Goal: Task Accomplishment & Management: Complete application form

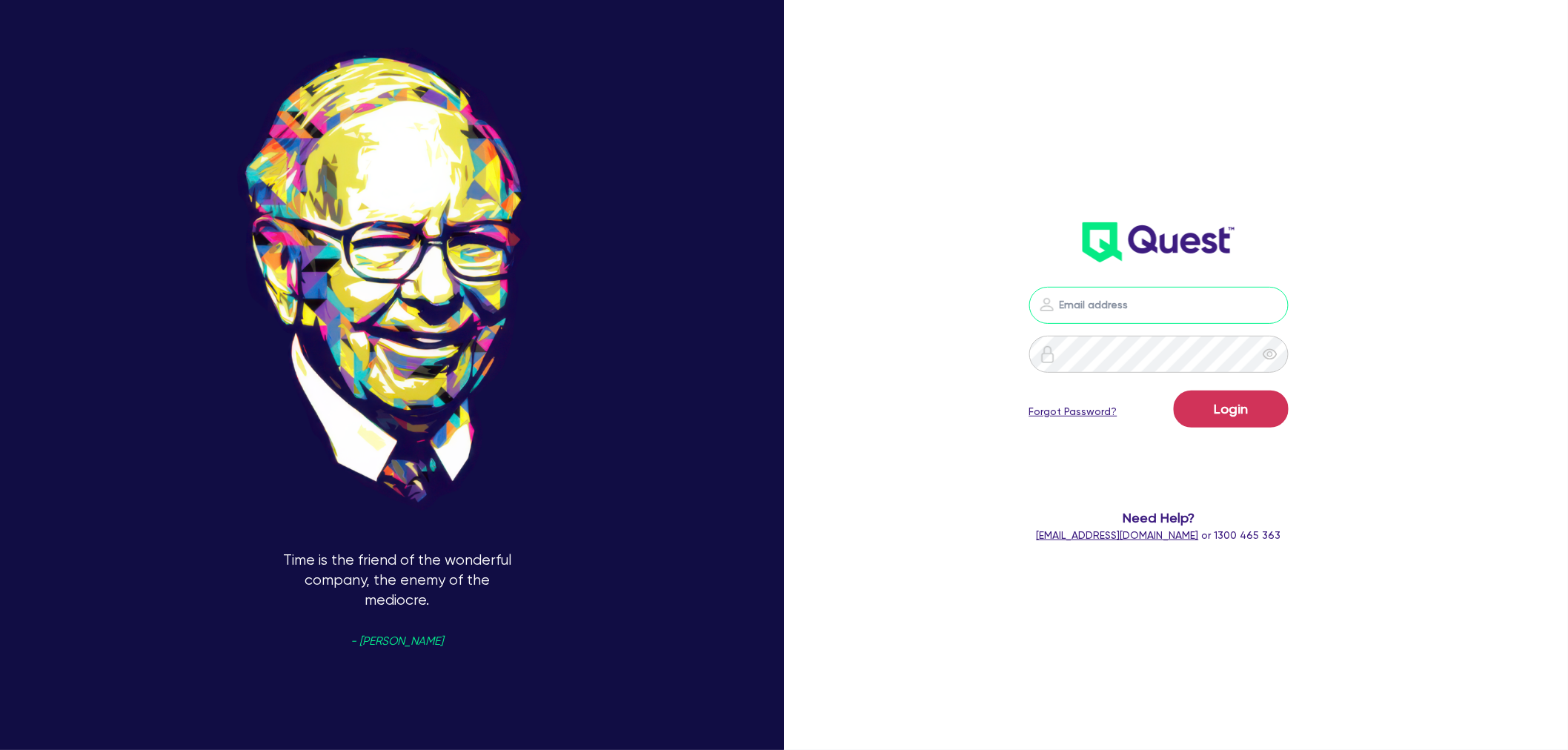
type input "[EMAIL_ADDRESS][PERSON_NAME][DOMAIN_NAME]"
click at [1238, 418] on button "Login" at bounding box center [1231, 409] width 115 height 37
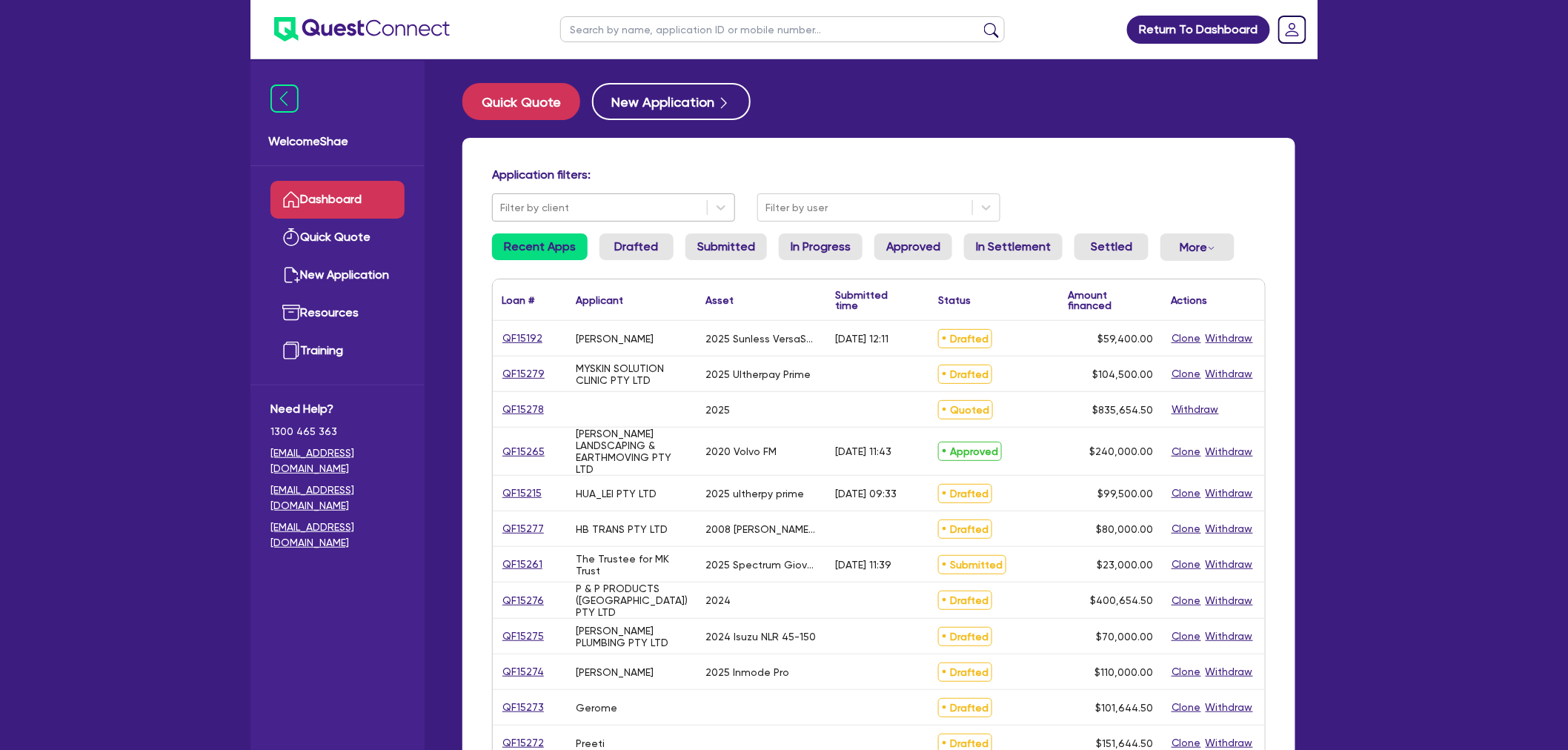
click at [630, 196] on div "Filter by client" at bounding box center [600, 207] width 215 height 24
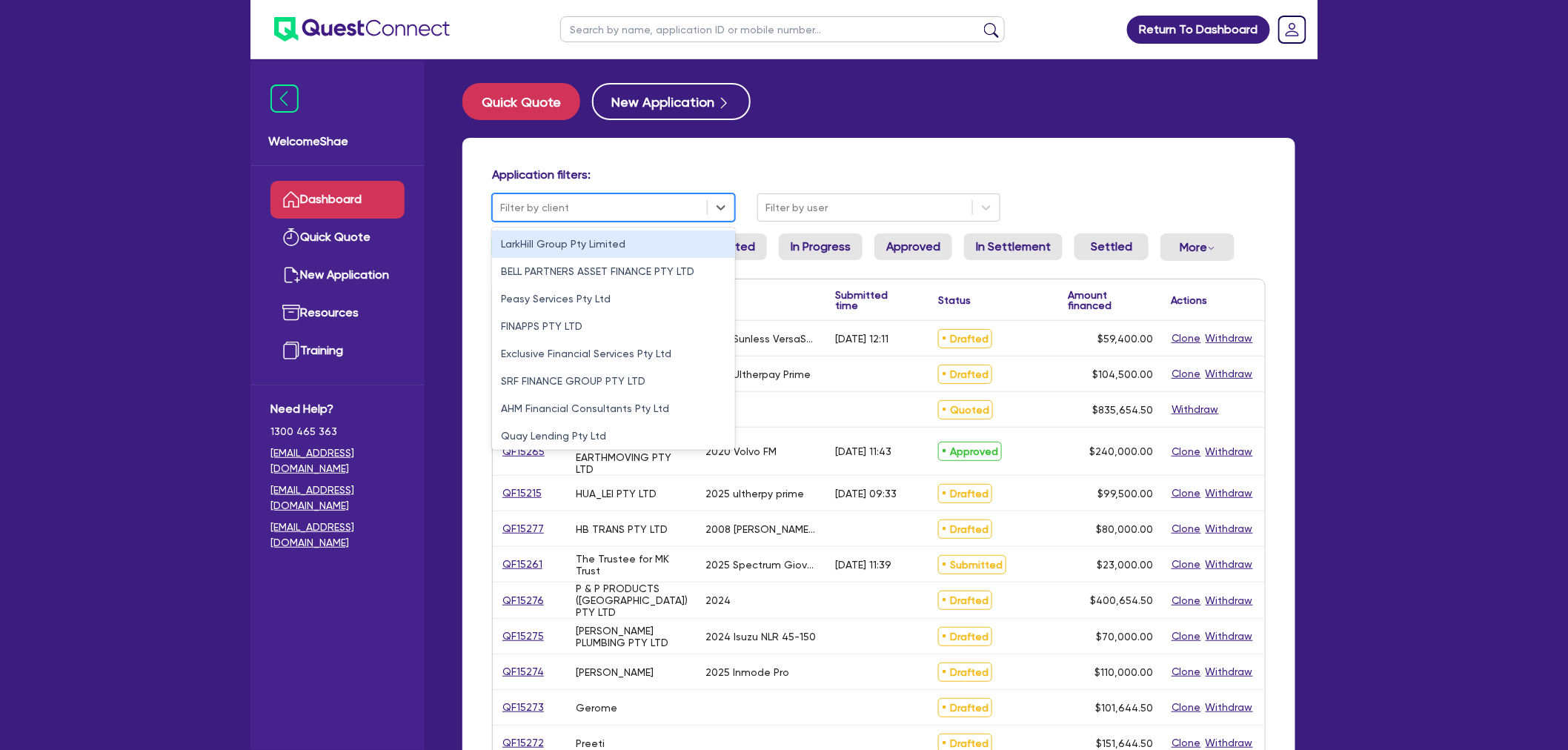
click at [659, 20] on input "text" at bounding box center [783, 29] width 445 height 26
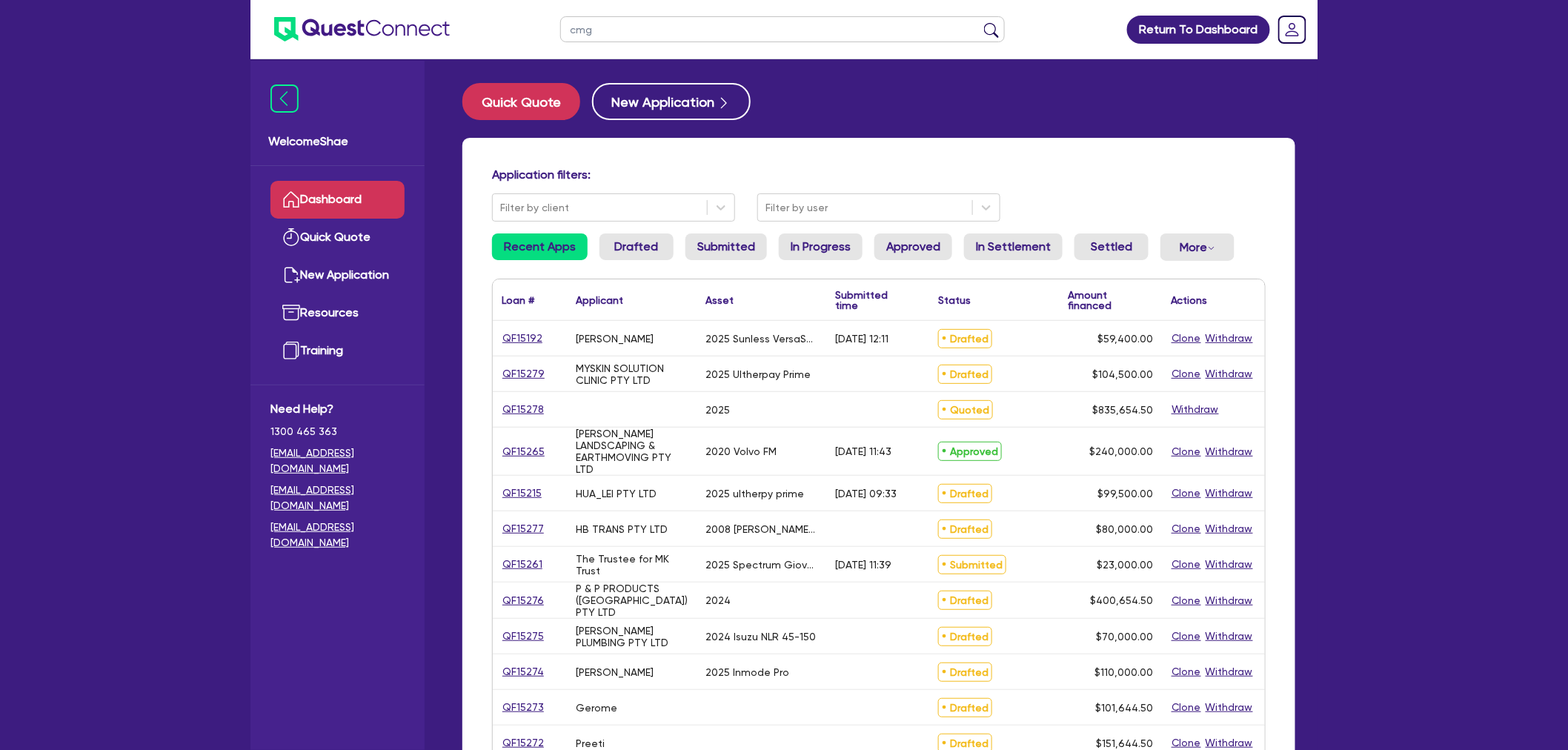
type input "cmg"
click at [980, 22] on button "submit" at bounding box center [992, 32] width 24 height 20
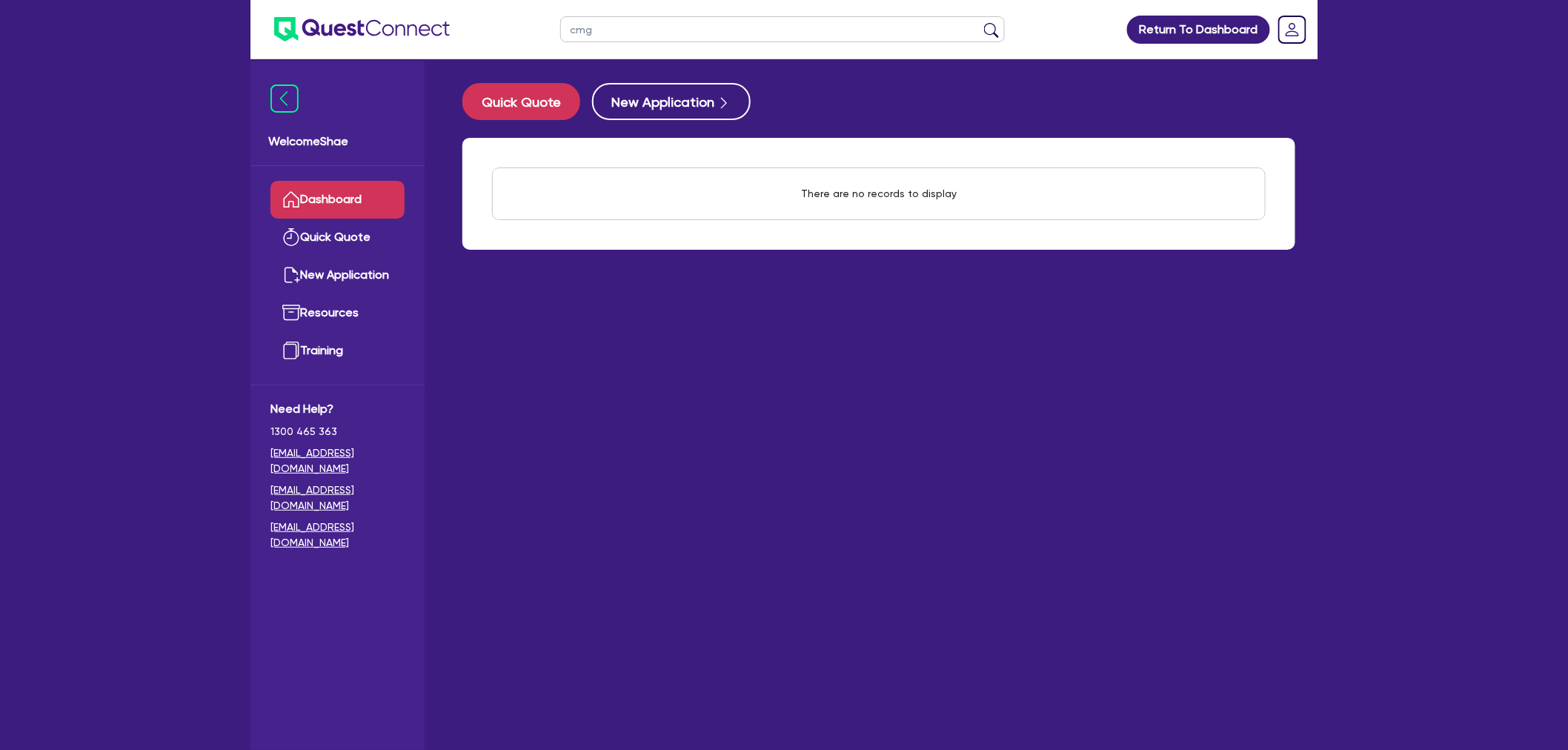
drag, startPoint x: 601, startPoint y: 31, endPoint x: 392, endPoint y: 36, distance: 209.1
click at [395, 38] on header "cmg Return To Dashboard Edit Profile Logout" at bounding box center [784, 29] width 1067 height 59
click at [980, 22] on button "submit" at bounding box center [992, 32] width 24 height 20
drag, startPoint x: 632, startPoint y: 34, endPoint x: 471, endPoint y: 24, distance: 161.3
click at [471, 24] on header "chg Return To Dashboard Edit Profile Logout" at bounding box center [784, 29] width 1067 height 59
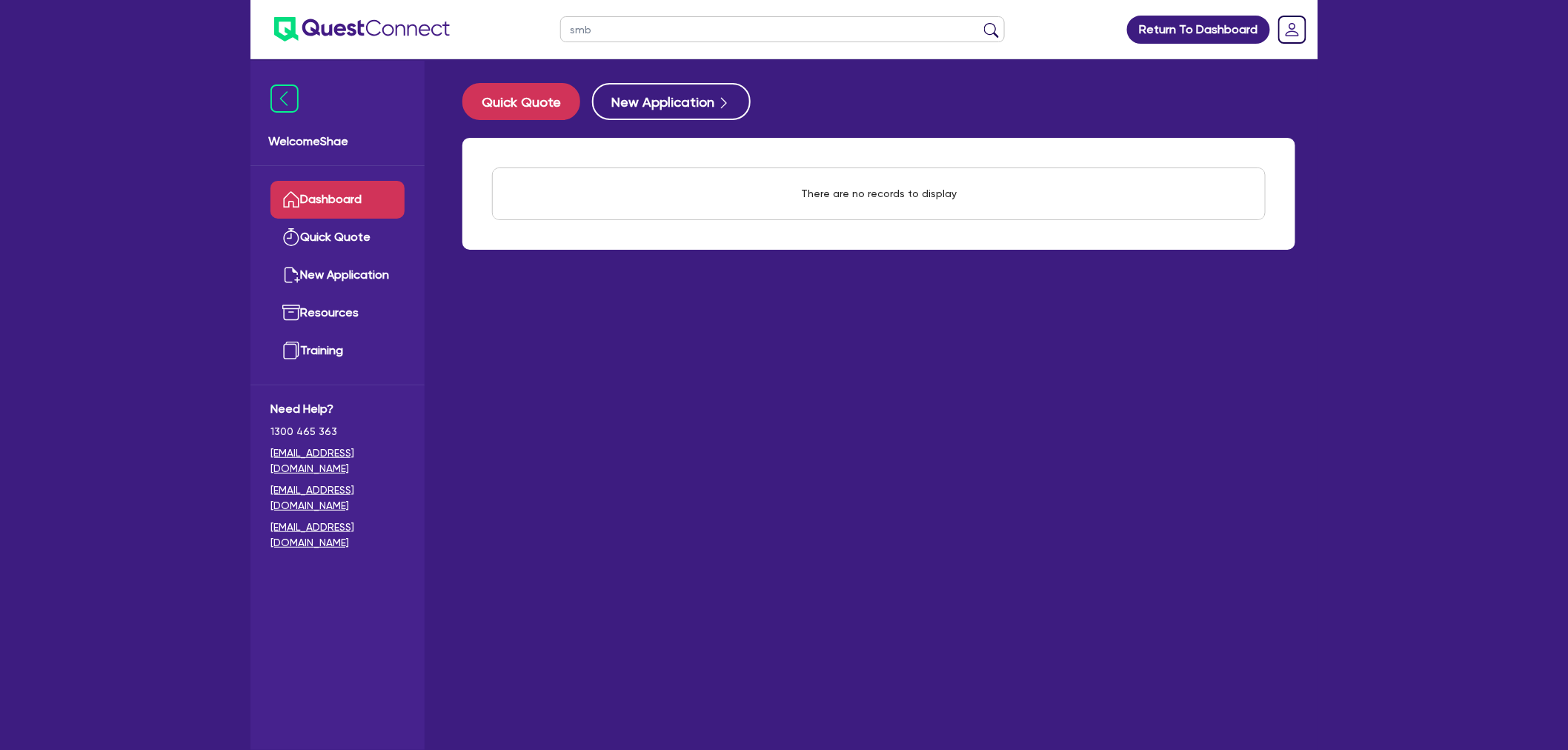
type input "smb"
click at [980, 22] on button "submit" at bounding box center [992, 32] width 24 height 20
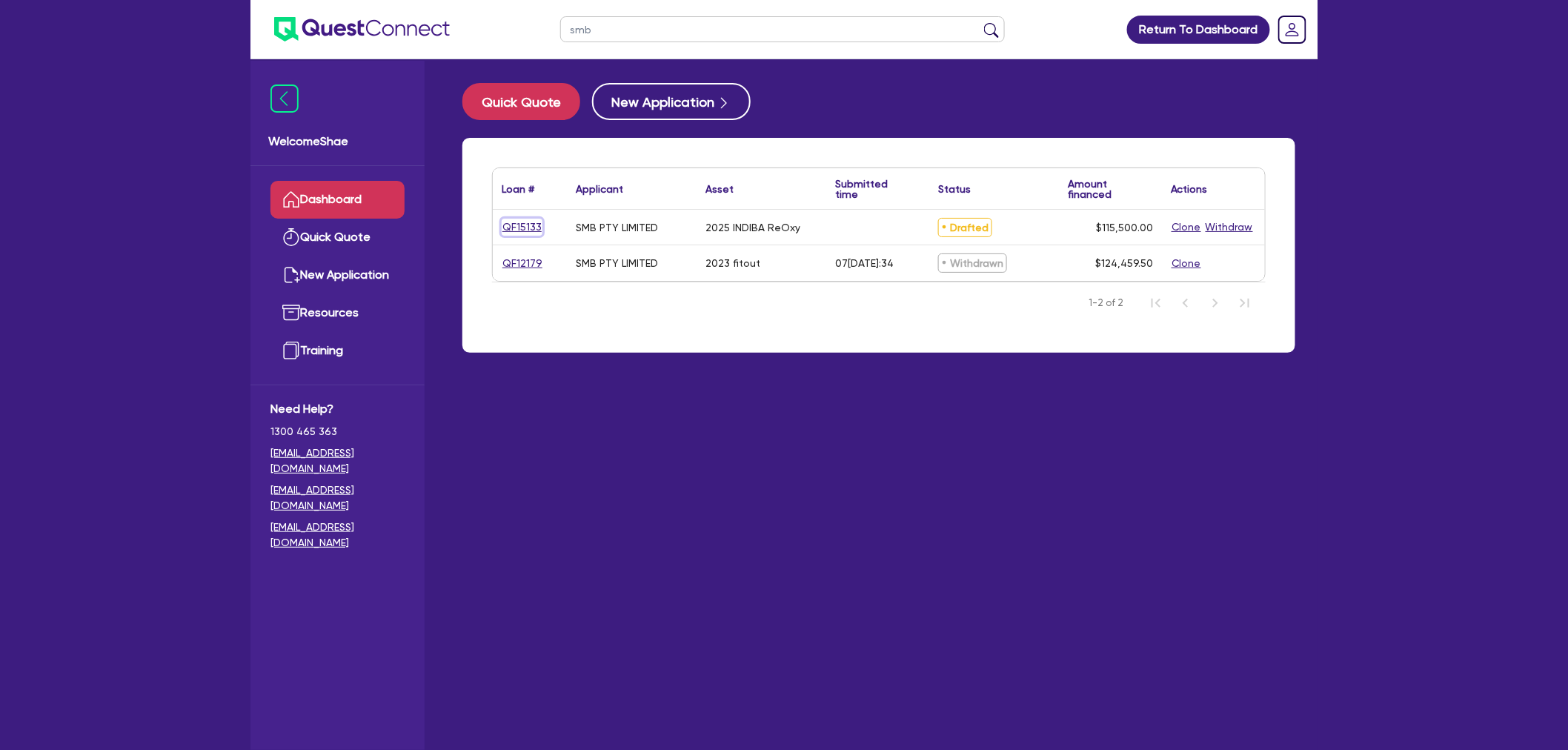
click at [537, 225] on link "QF15133" at bounding box center [522, 227] width 41 height 17
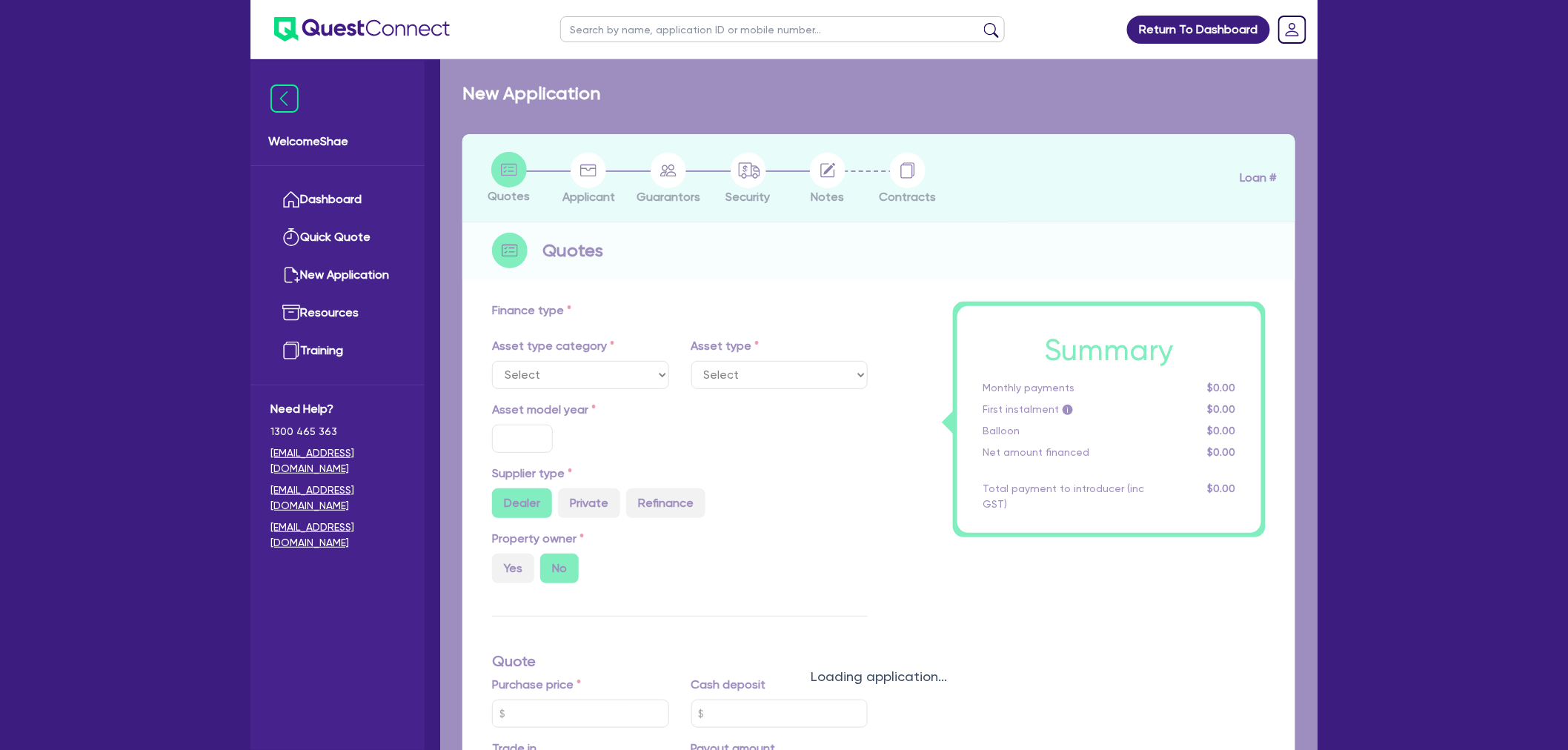
select select "TERTIARY_ASSETS"
type input "2025"
radio input "true"
type input "115,500"
type input "4"
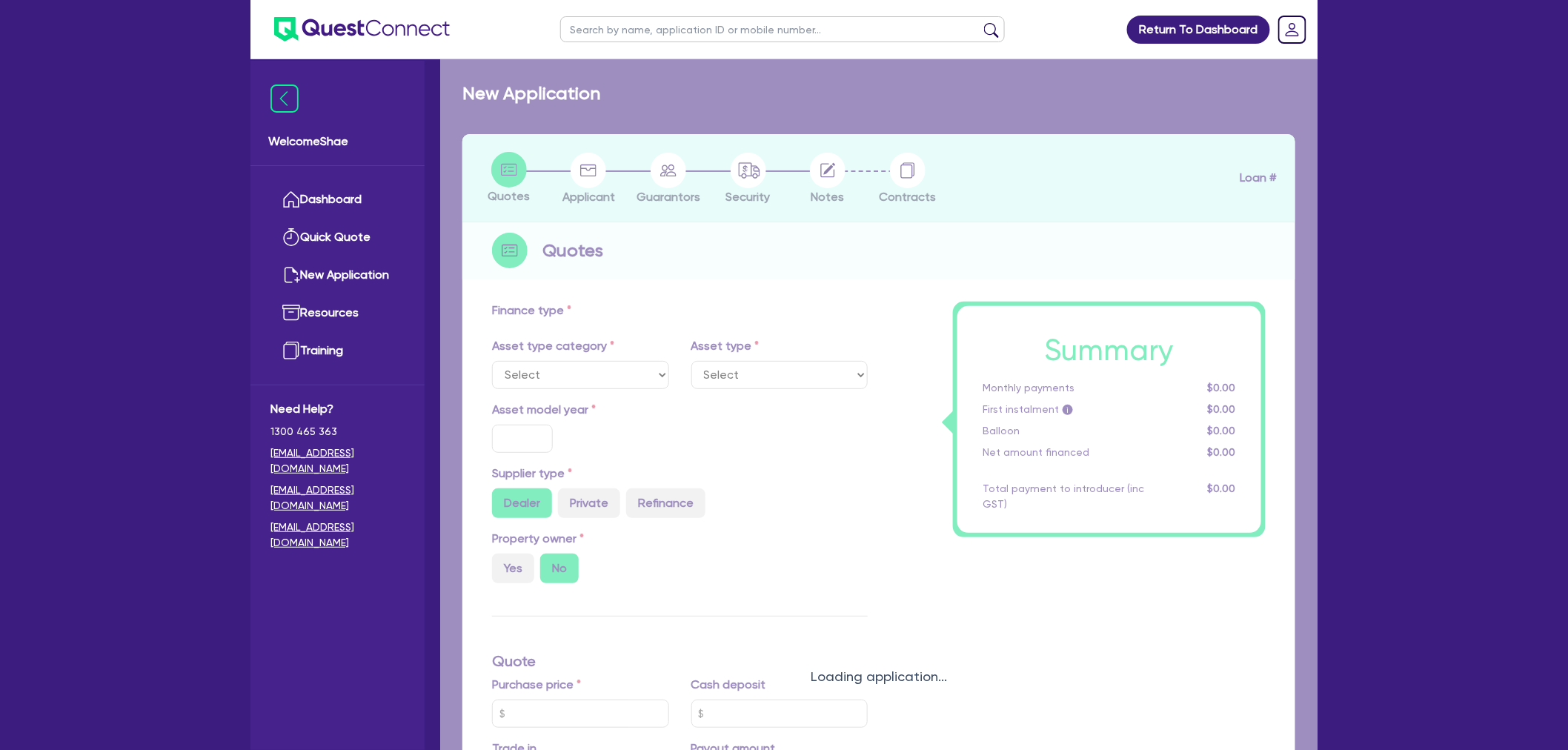
type input "4,620"
type input "10.5"
select select "BEAUTY_EQUIPMENT"
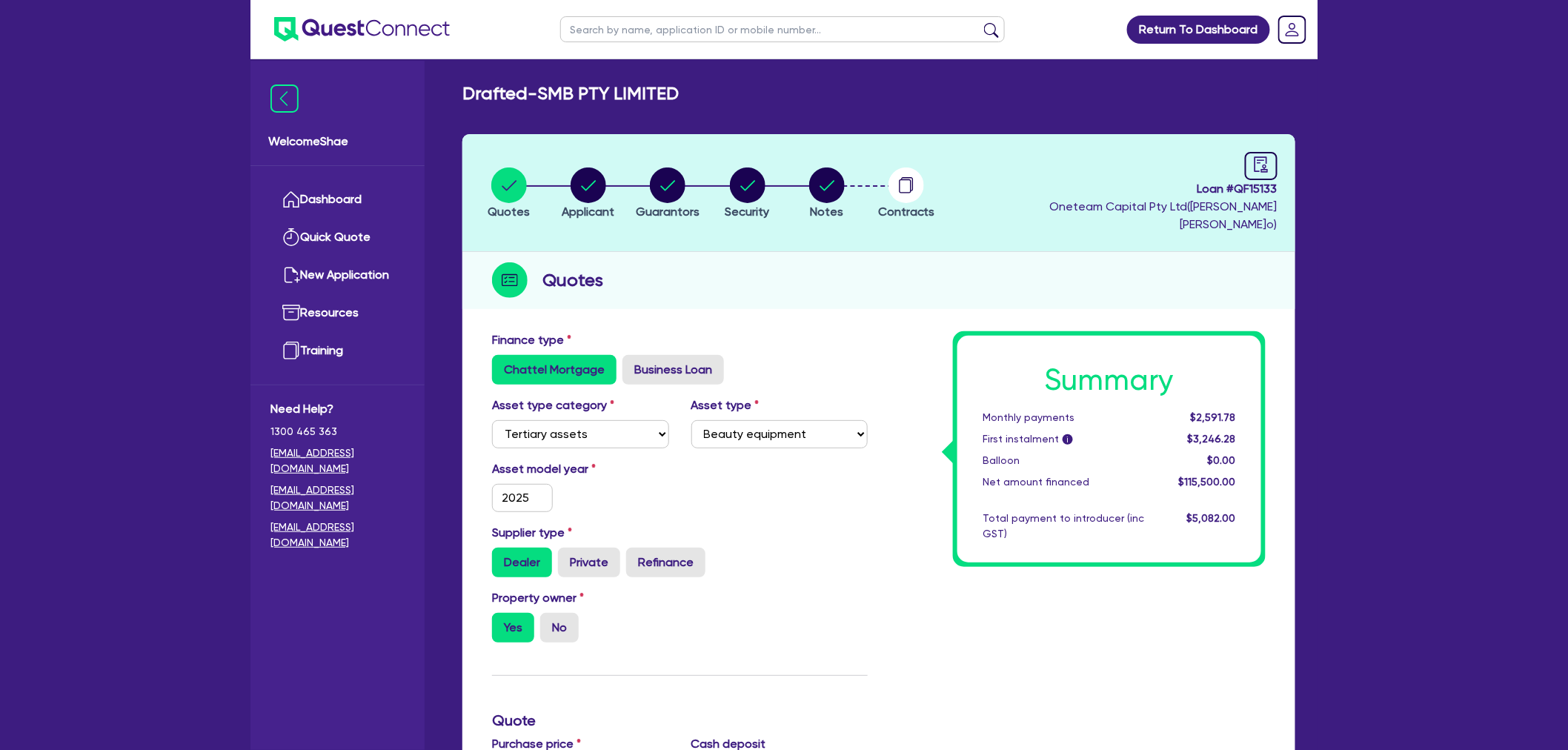
click at [1272, 186] on span "Loan # QF15133" at bounding box center [1114, 188] width 328 height 17
copy span "QF15133"
click at [909, 167] on circle "button" at bounding box center [906, 185] width 36 height 36
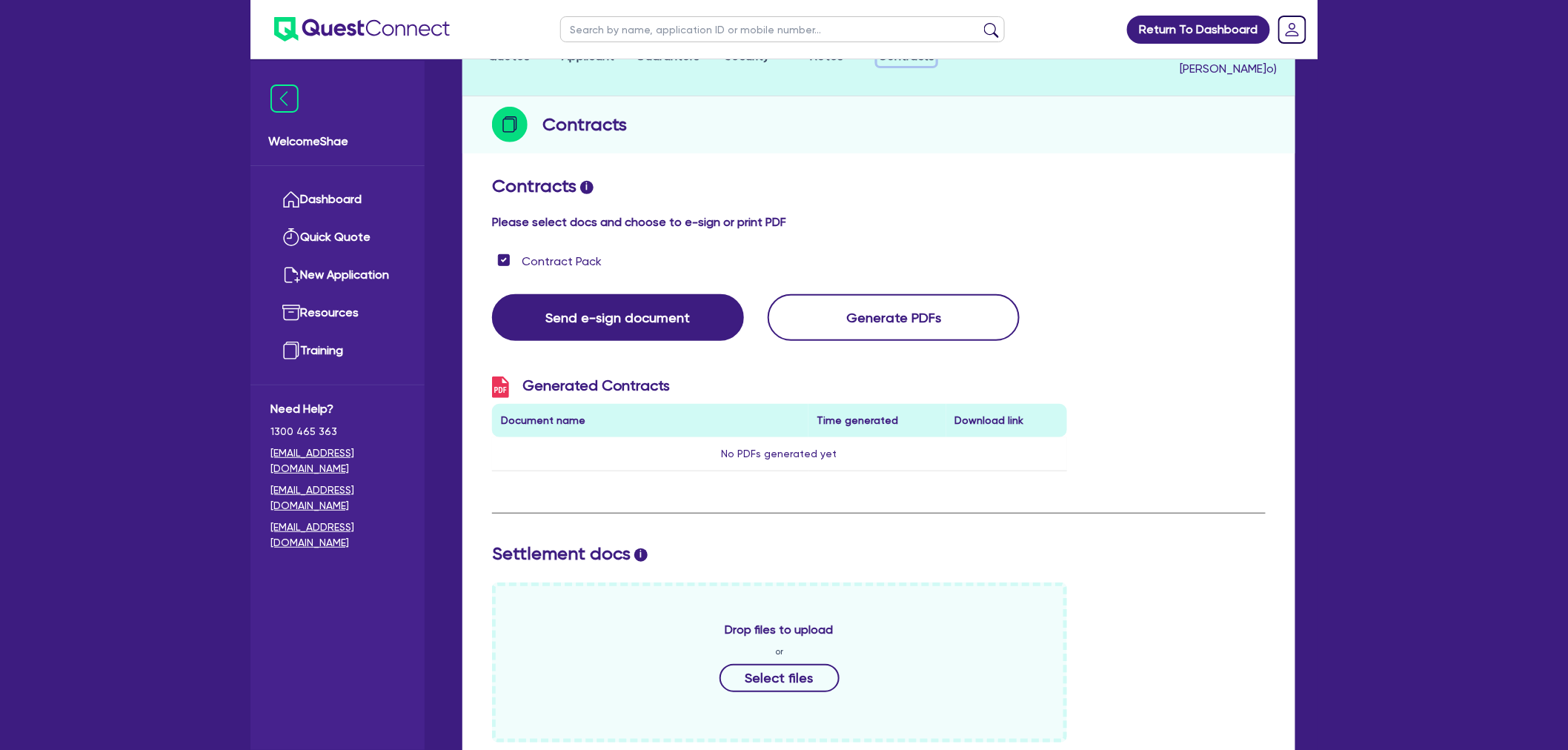
scroll to position [400, 0]
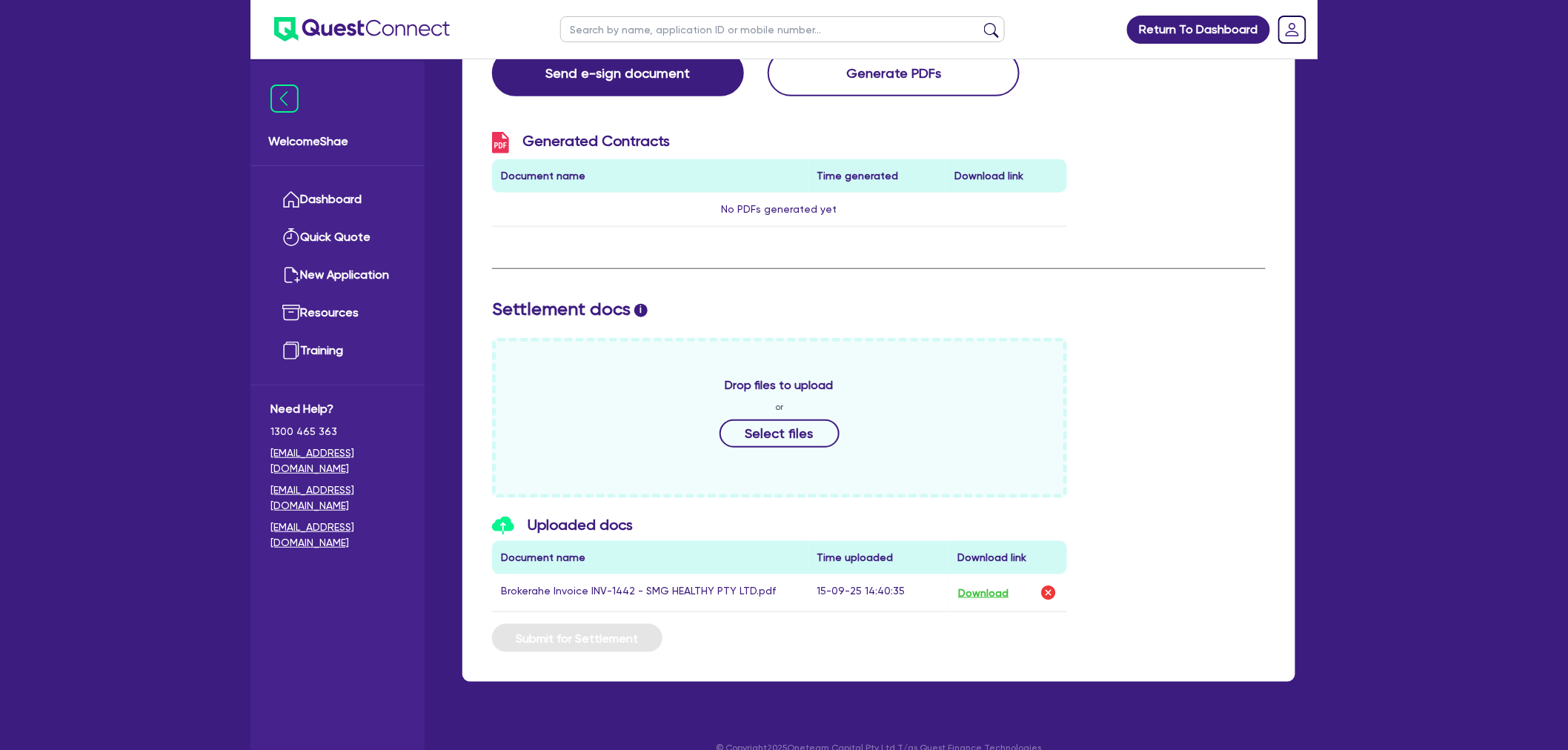
drag, startPoint x: 37, startPoint y: 208, endPoint x: 109, endPoint y: 129, distance: 106.9
click at [37, 208] on div "Return To Dashboard Edit Profile Logout Welcome Shae Dashboard Quick Quote New …" at bounding box center [784, 186] width 1568 height 1172
click at [376, 34] on img at bounding box center [363, 29] width 176 height 24
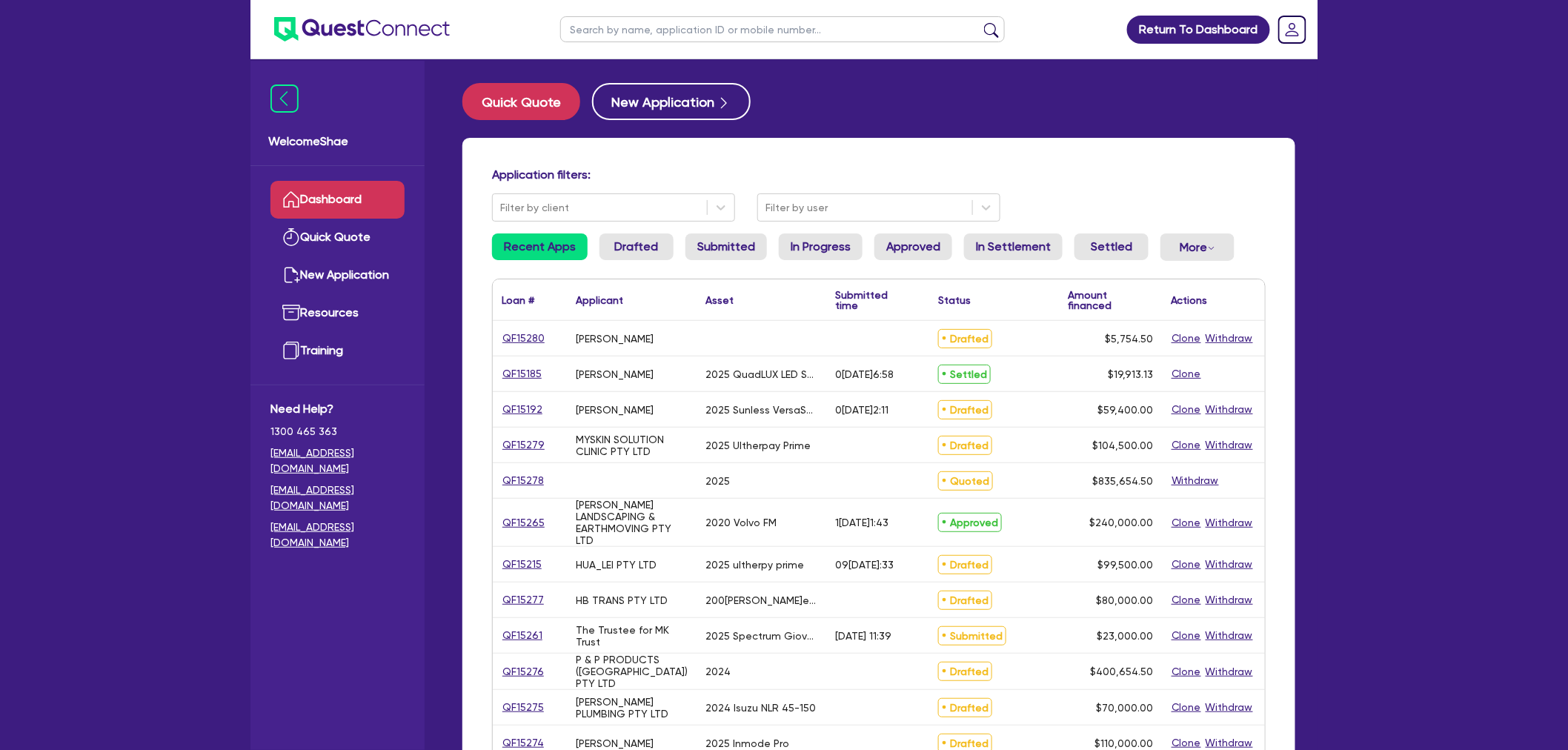
click at [669, 34] on input "text" at bounding box center [783, 29] width 445 height 26
paste input "QF15244"
type input "QF15244"
click at [980, 22] on button "submit" at bounding box center [992, 32] width 24 height 20
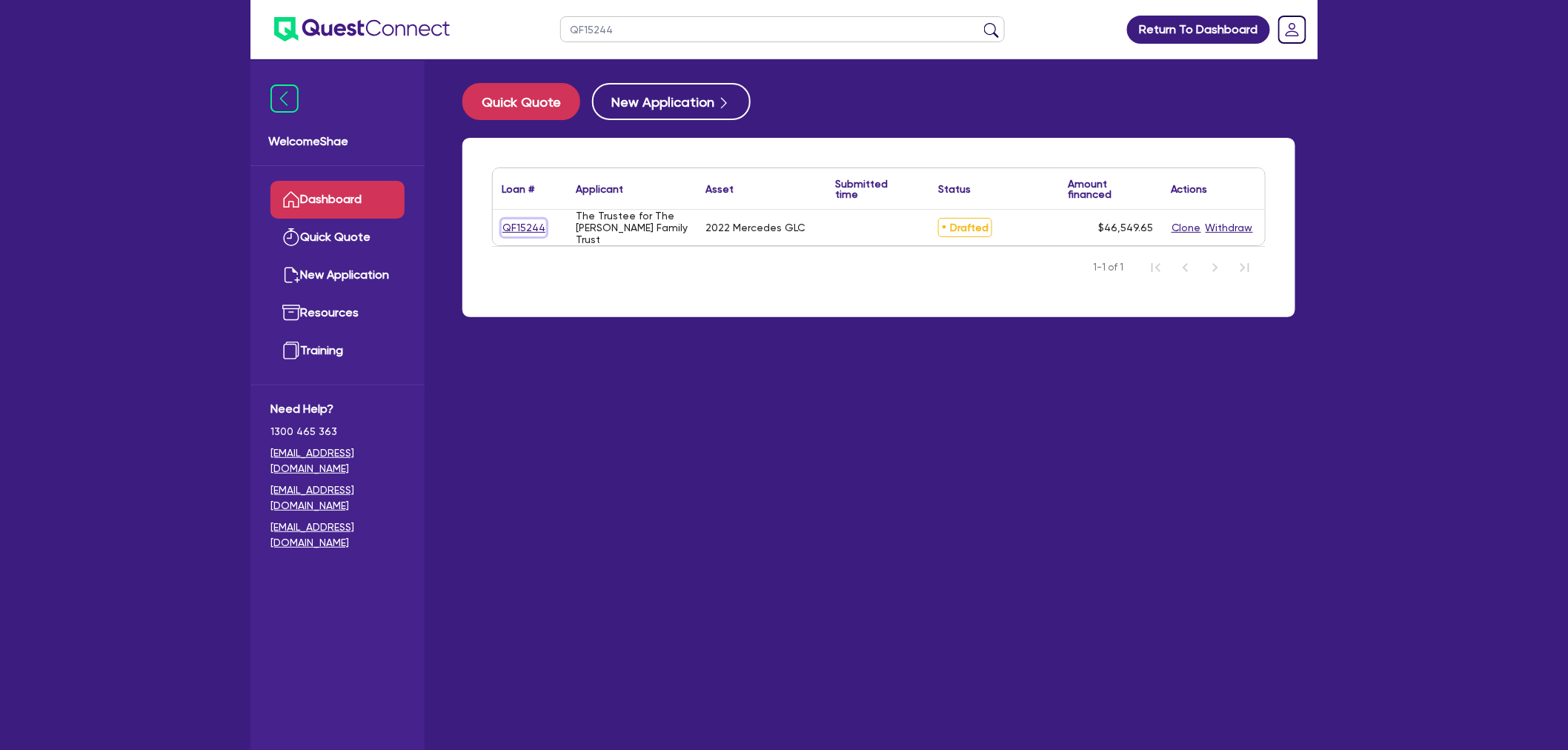
click at [515, 224] on link "QF15244" at bounding box center [524, 228] width 44 height 17
select select "CARS_AND_LIGHT_TRUCKS"
select select "PASSENGER_VEHICLES"
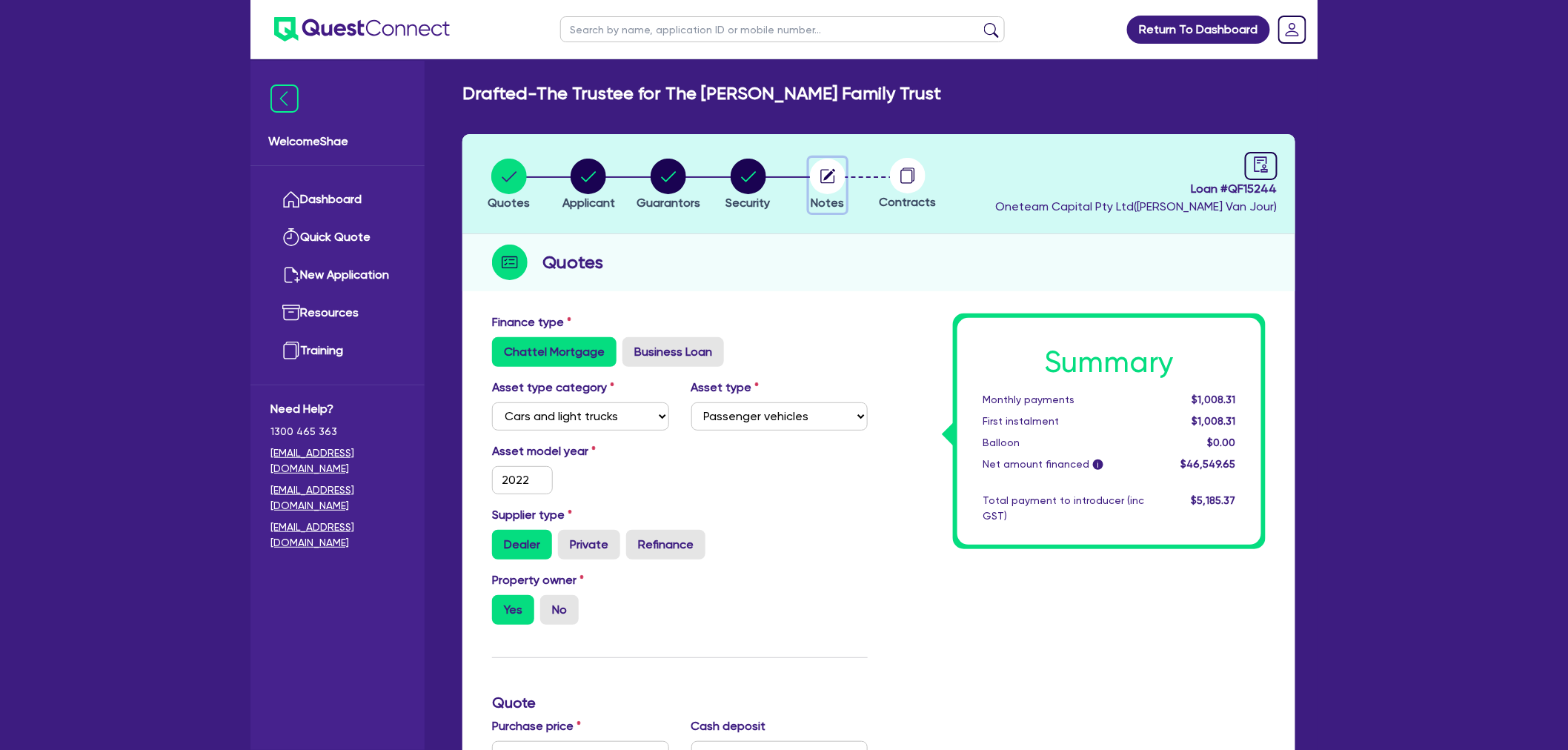
click at [838, 173] on circle "button" at bounding box center [828, 176] width 36 height 36
select select "Other"
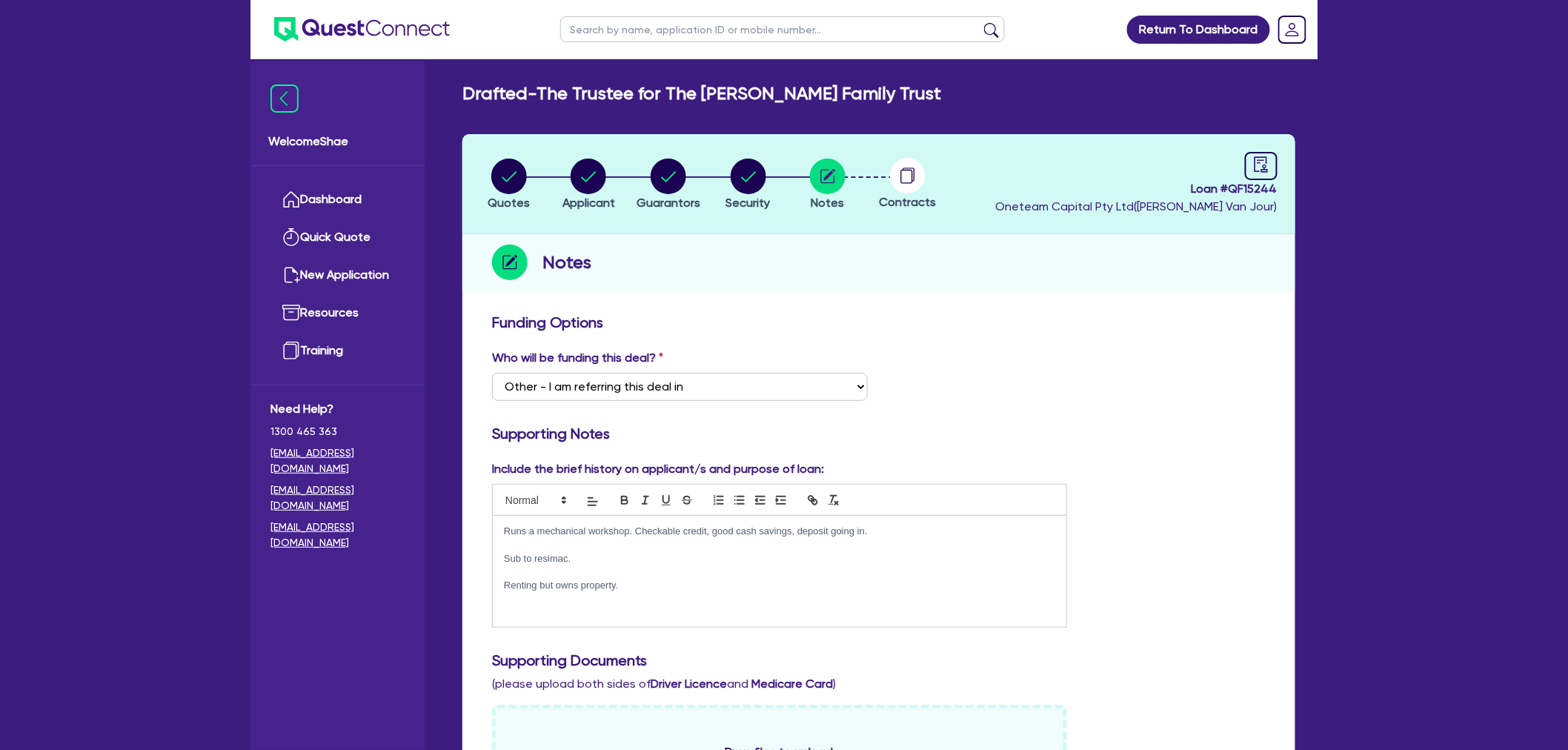
click at [1263, 187] on span "Loan # QF15244" at bounding box center [1137, 188] width 282 height 17
copy span "QF15244"
click at [887, 169] on div at bounding box center [908, 175] width 80 height 36
click at [906, 175] on circle at bounding box center [908, 175] width 36 height 36
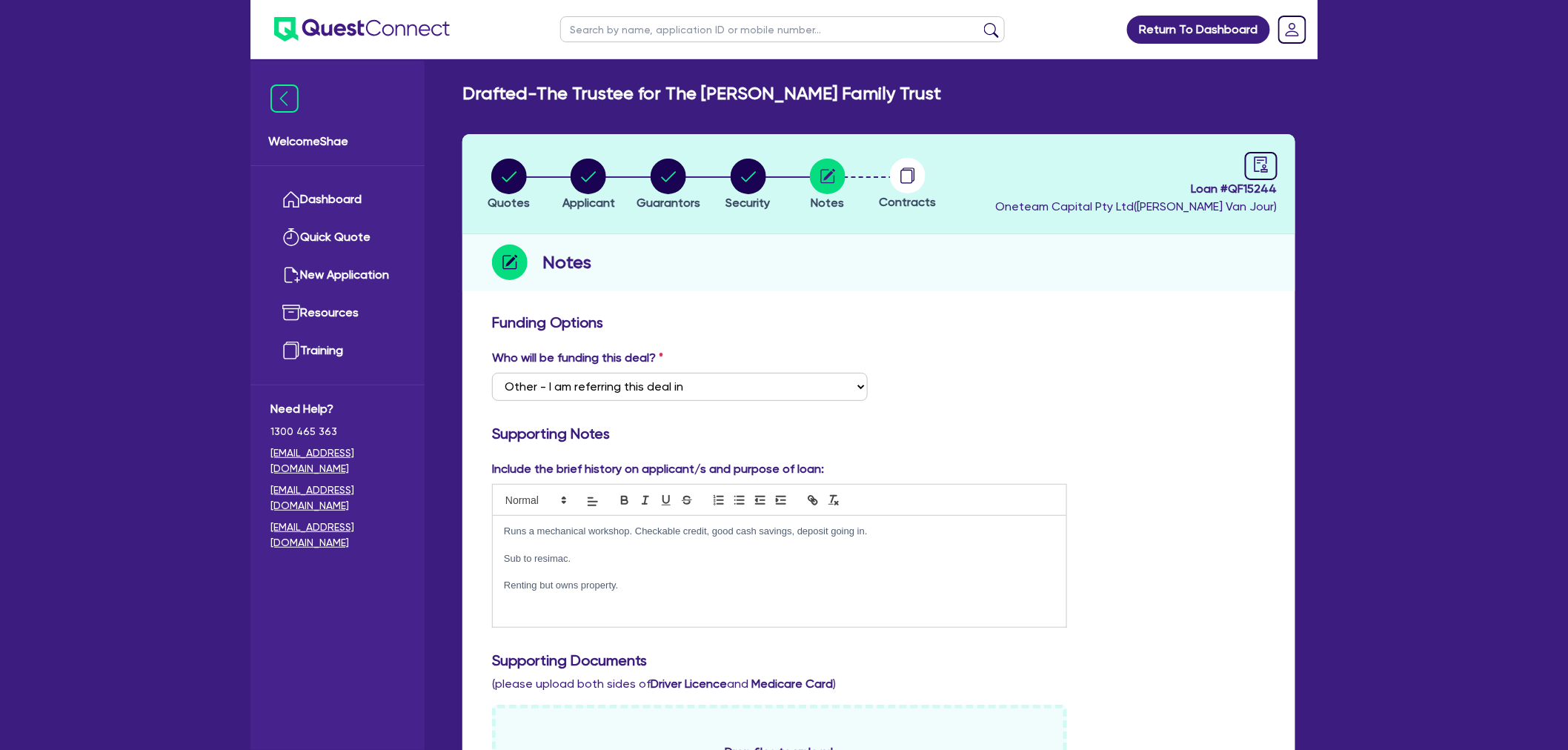
click at [915, 188] on circle at bounding box center [908, 175] width 36 height 36
click at [1117, 378] on div "Who will be funding this deal? Select I want Quest to fund 100% I will fund 100…" at bounding box center [879, 381] width 796 height 64
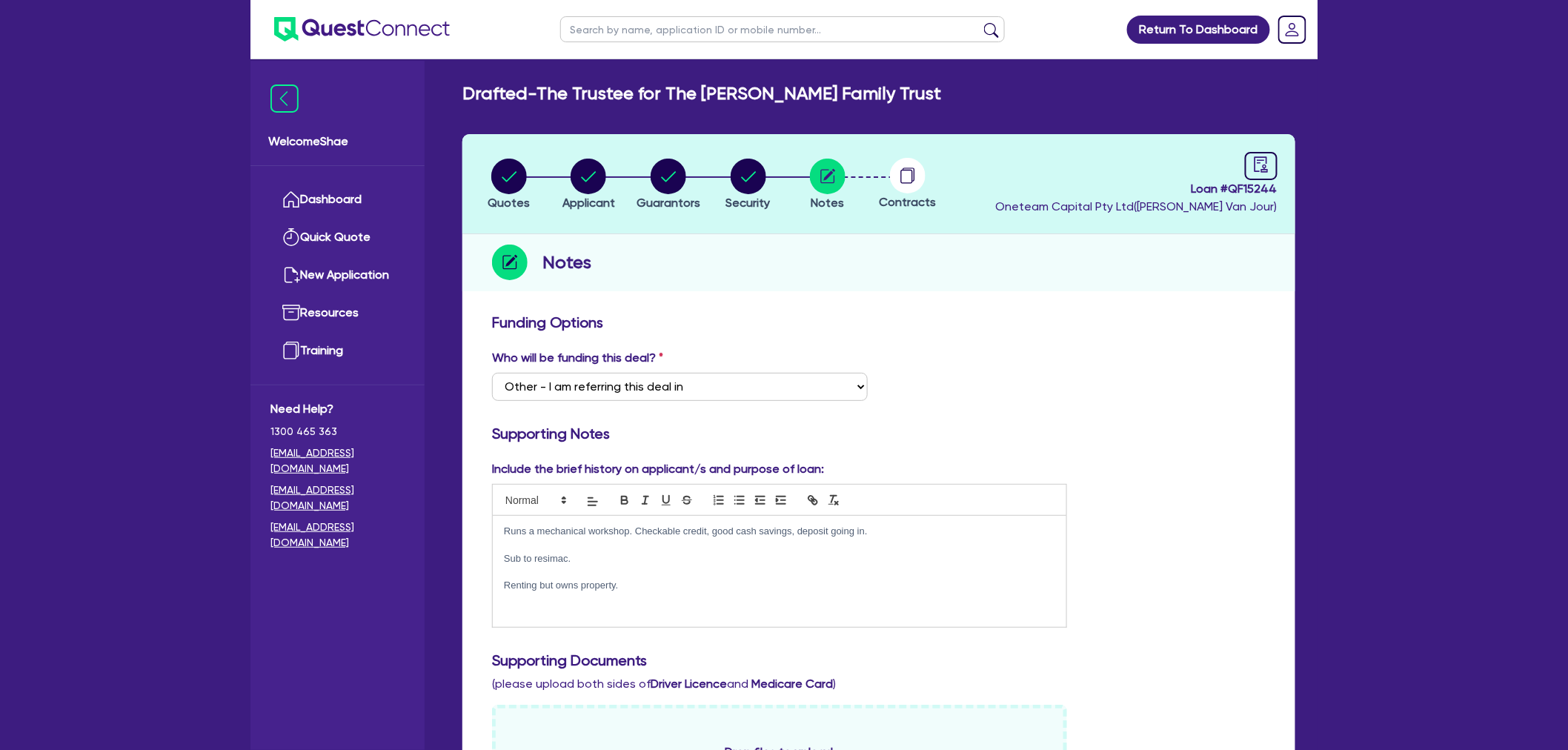
click at [1254, 188] on span "Loan # QF15244" at bounding box center [1137, 188] width 282 height 17
copy span "QF15244"
click at [830, 176] on circle "button" at bounding box center [828, 176] width 36 height 36
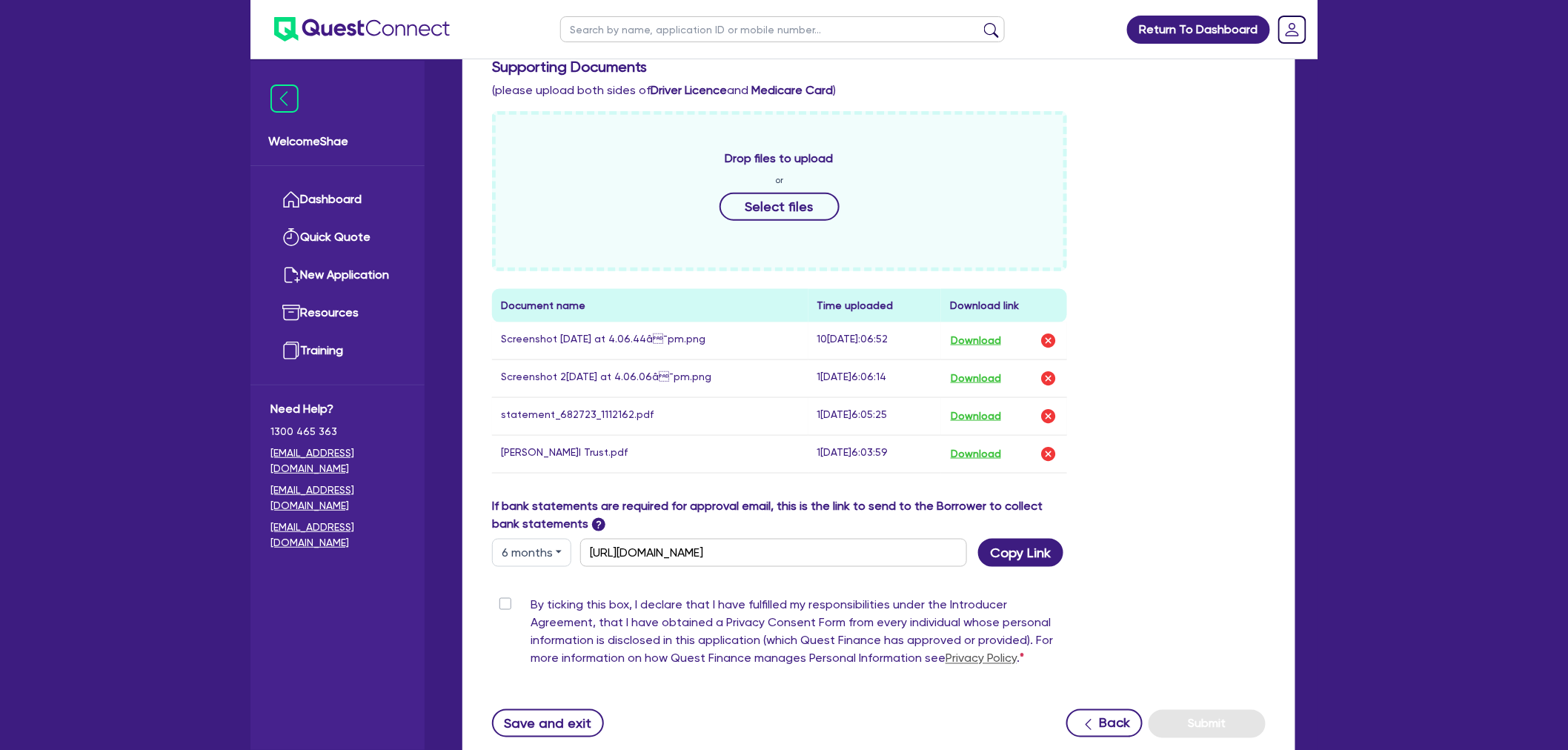
scroll to position [701, 0]
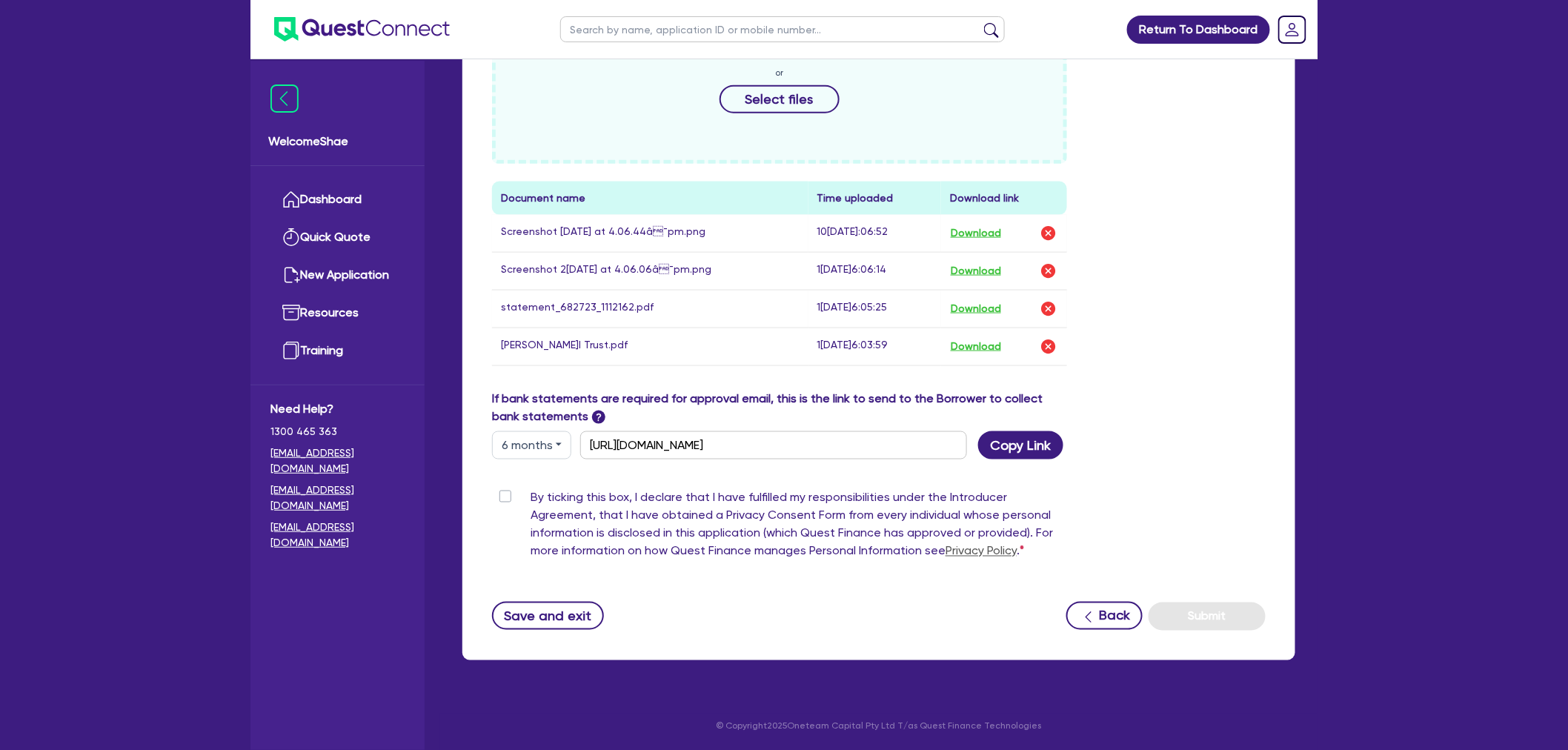
click at [531, 492] on label "By ticking this box, I declare that I have fulfilled my responsibilities under …" at bounding box center [799, 528] width 537 height 77
click at [504, 492] on input "By ticking this box, I declare that I have fulfilled my responsibilities under …" at bounding box center [498, 496] width 12 height 14
checkbox input "true"
click at [1226, 609] on button "Submit" at bounding box center [1206, 616] width 117 height 28
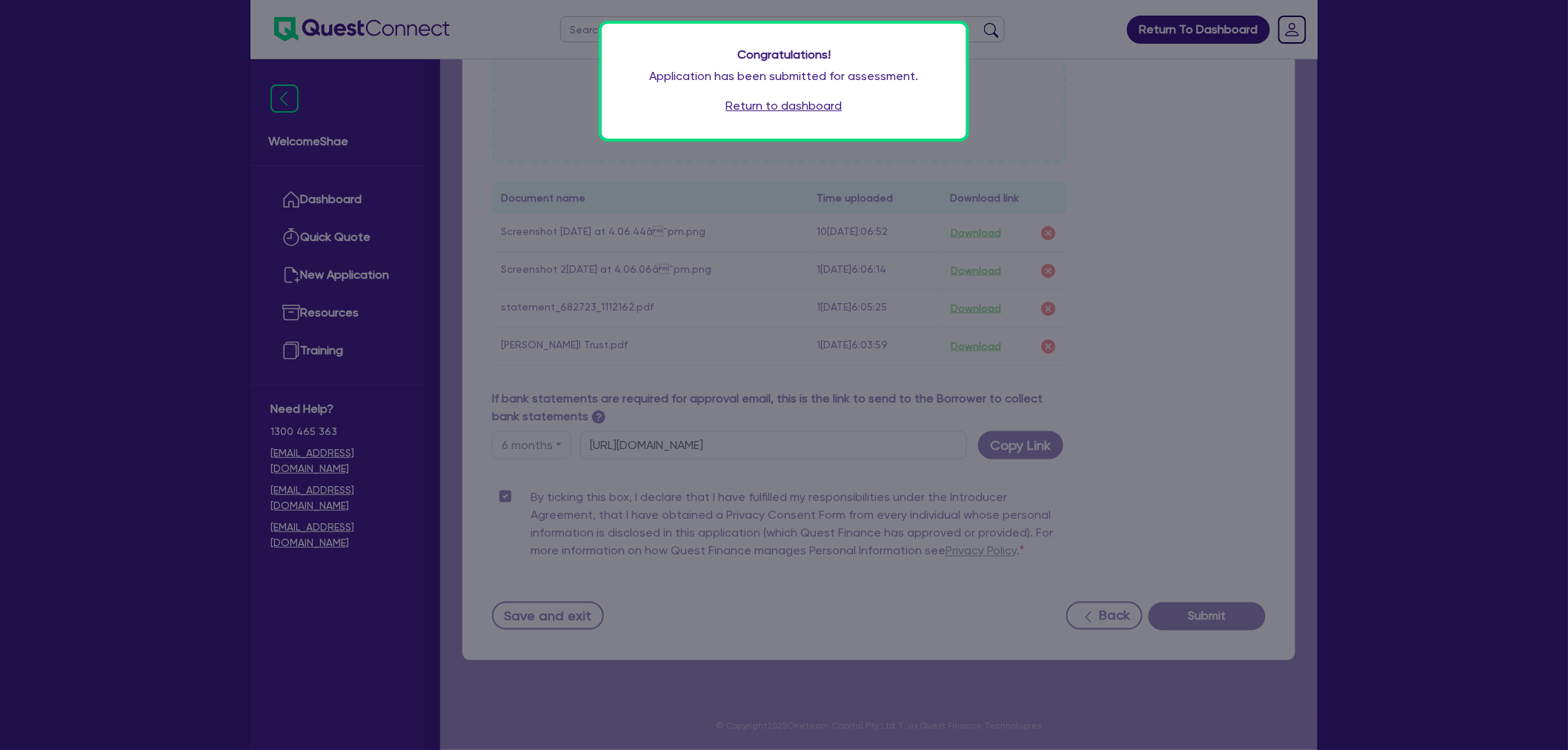
click at [775, 103] on link "Return to dashboard" at bounding box center [784, 105] width 116 height 17
